Goal: Task Accomplishment & Management: Manage account settings

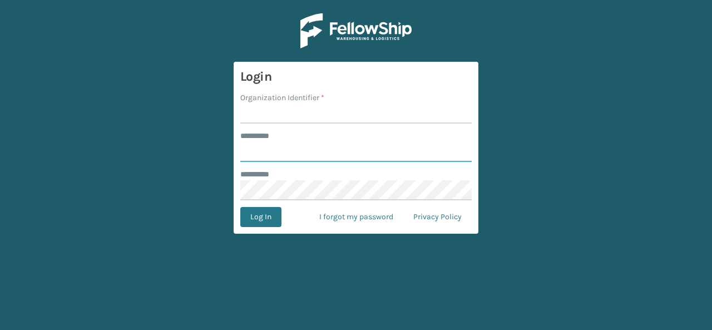
type input "******"
type input "Bika"
click at [257, 212] on button "Log In" at bounding box center [260, 217] width 41 height 20
